Goal: Obtain resource: Download file/media

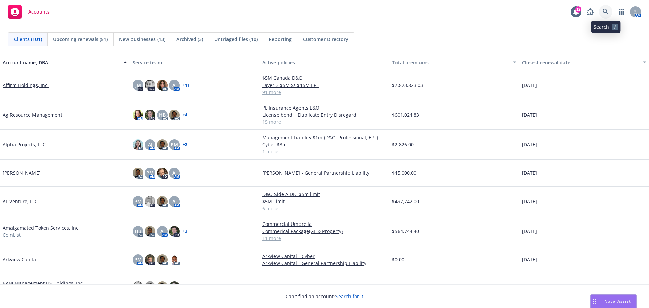
click at [605, 13] on icon at bounding box center [605, 12] width 6 height 6
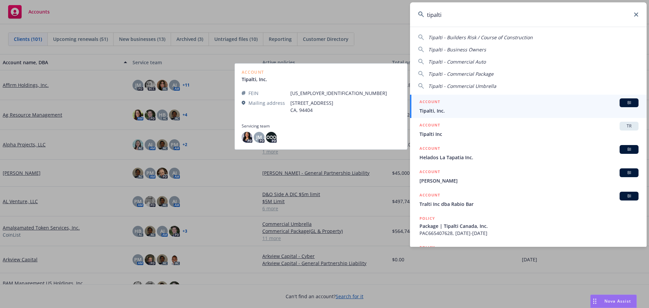
type input "tipalti"
click at [446, 110] on span "Tipalti, Inc." at bounding box center [528, 110] width 219 height 7
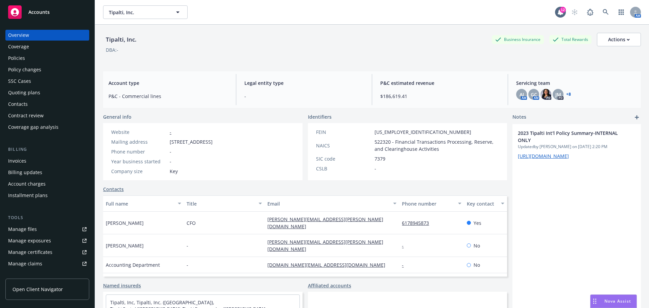
click at [20, 57] on div "Policies" at bounding box center [16, 58] width 17 height 11
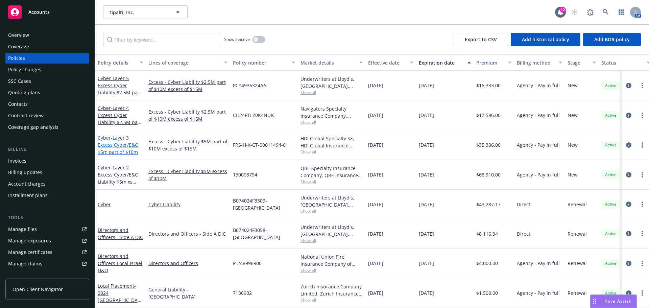
click at [126, 150] on span "- Layer 3 Excess Cyber/E&O $5m part of $10m" at bounding box center [118, 144] width 41 height 21
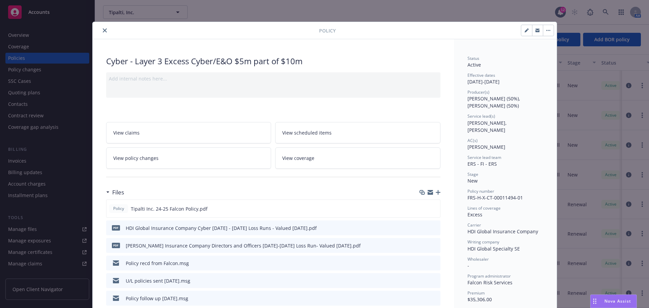
click at [103, 31] on icon "close" at bounding box center [105, 30] width 4 height 4
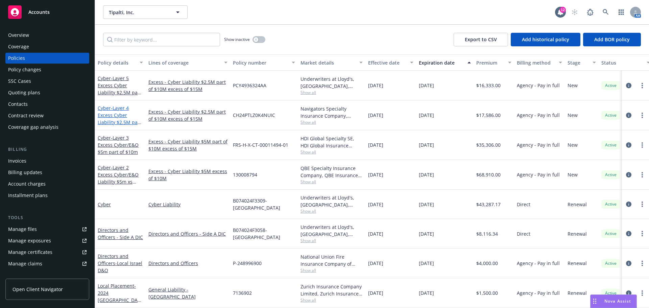
click at [118, 121] on span "- Layer 4 Excess Cyber Liability $2.5M part of $10M excess of $15M" at bounding box center [120, 122] width 44 height 35
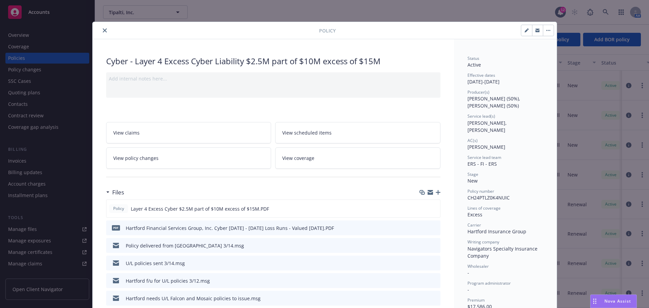
click at [103, 32] on icon "close" at bounding box center [105, 30] width 4 height 4
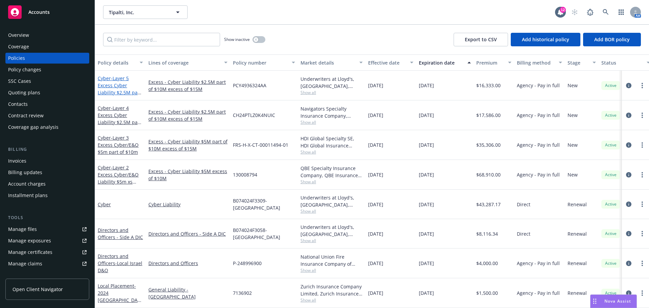
click at [113, 84] on span "- Layer 5 Excess Cyber Liability $2.5M part of $10M excess of $15M" at bounding box center [120, 92] width 44 height 35
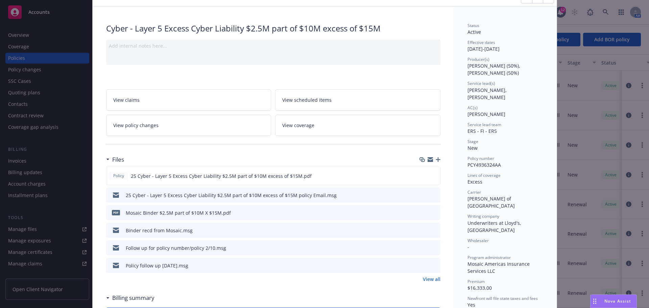
scroll to position [101, 0]
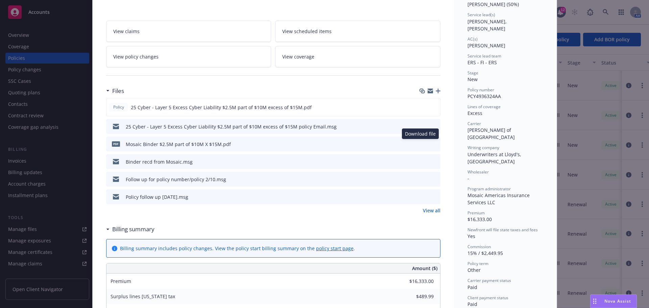
click at [420, 145] on icon "download file" at bounding box center [422, 143] width 5 height 5
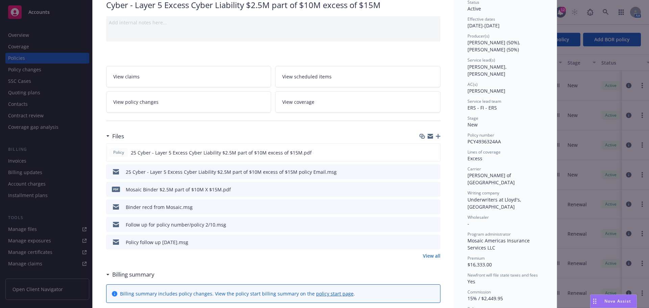
scroll to position [0, 0]
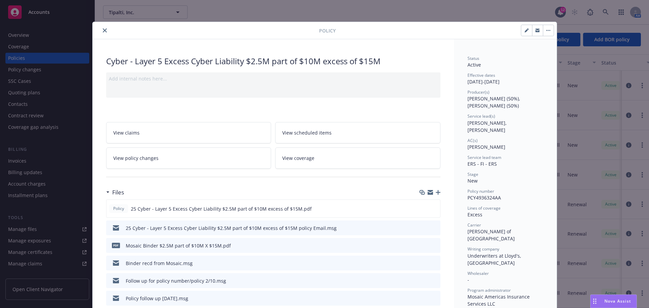
click at [44, 14] on div "Policy Cyber - Layer 5 Excess Cyber Liability $2.5M part of $10M excess of $15M…" at bounding box center [324, 154] width 649 height 308
click at [103, 29] on icon "close" at bounding box center [105, 30] width 4 height 4
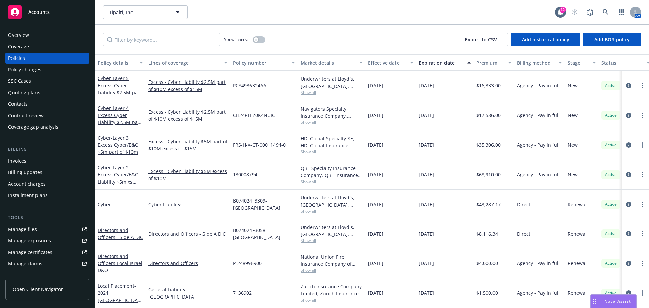
click at [42, 12] on span "Accounts" at bounding box center [38, 11] width 21 height 5
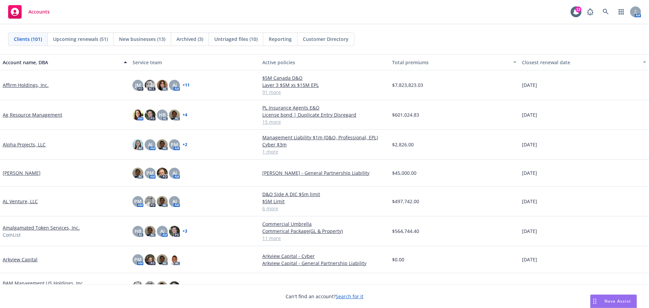
click at [277, 39] on span "Reporting" at bounding box center [280, 38] width 23 height 7
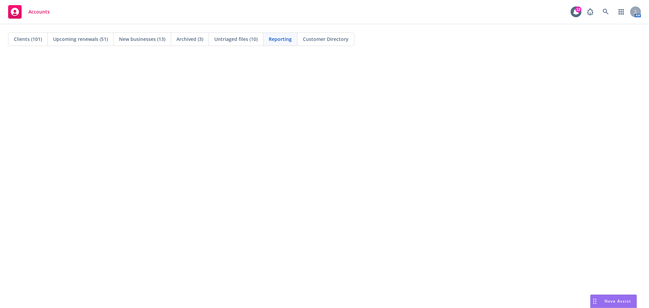
click at [33, 36] on span "Clients (101)" at bounding box center [28, 38] width 28 height 7
